Goal: Navigation & Orientation: Go to known website

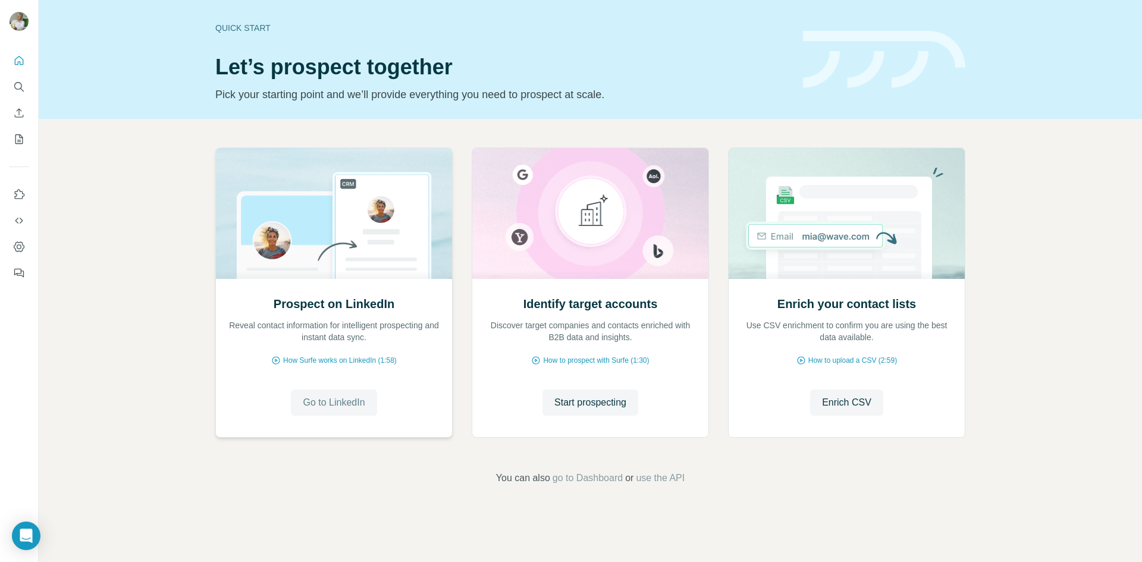
click at [315, 405] on span "Go to LinkedIn" at bounding box center [334, 403] width 62 height 14
click at [15, 192] on icon "Use Surfe on LinkedIn" at bounding box center [19, 195] width 12 height 12
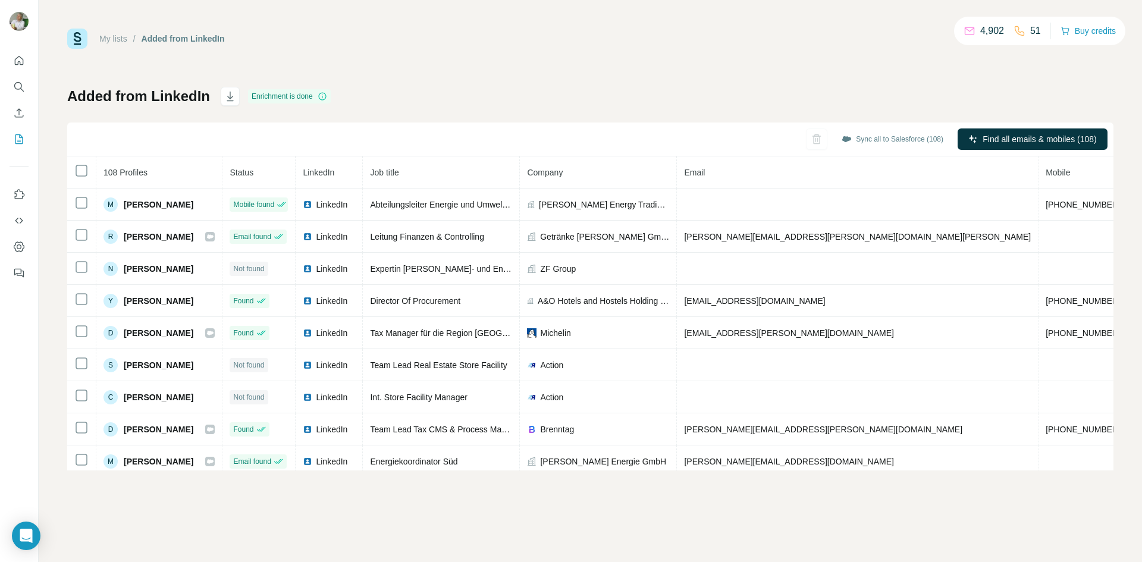
scroll to position [0, 17]
